Goal: Navigation & Orientation: Find specific page/section

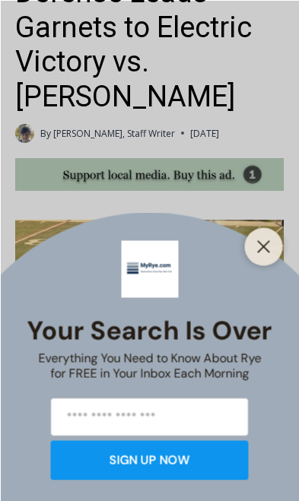
scroll to position [496, 0]
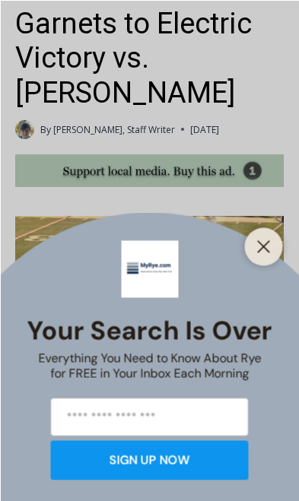
click at [269, 257] on button "Close" at bounding box center [263, 246] width 21 height 21
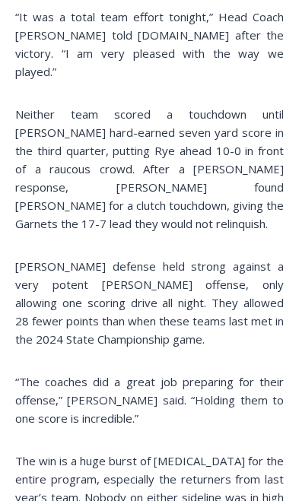
scroll to position [1120, 0]
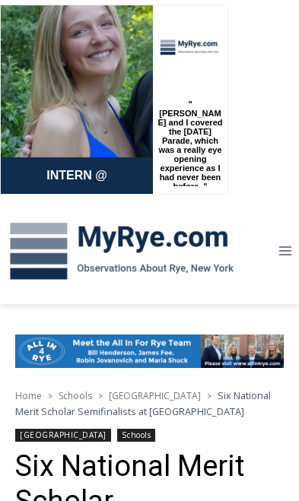
scroll to position [4, 0]
